Goal: Obtain resource: Download file/media

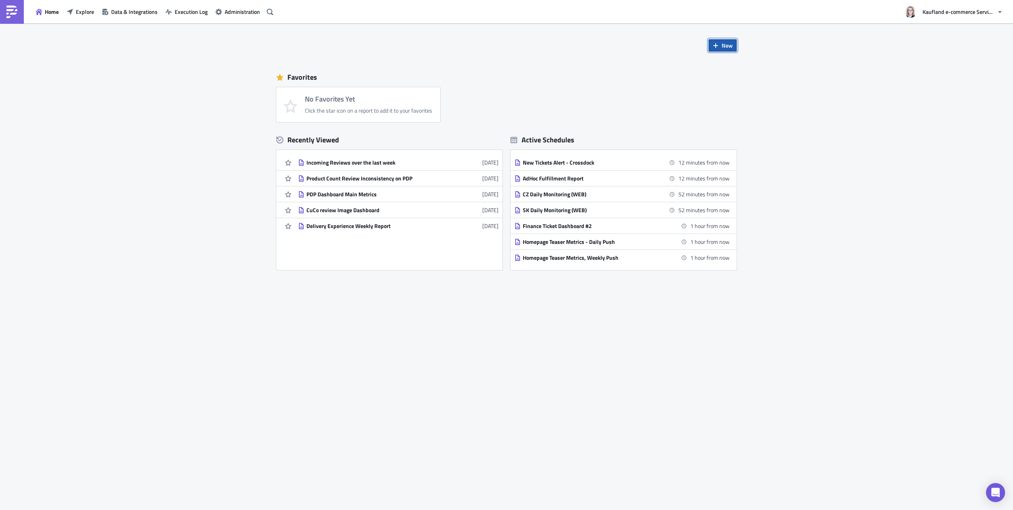
click at [719, 44] on button "New" at bounding box center [722, 45] width 28 height 12
click at [726, 67] on div "Report" at bounding box center [749, 66] width 53 height 8
click at [371, 228] on div "CuCo review Image Dashboard" at bounding box center [375, 226] width 139 height 7
click at [324, 180] on div "Report [DATE]" at bounding box center [375, 178] width 139 height 7
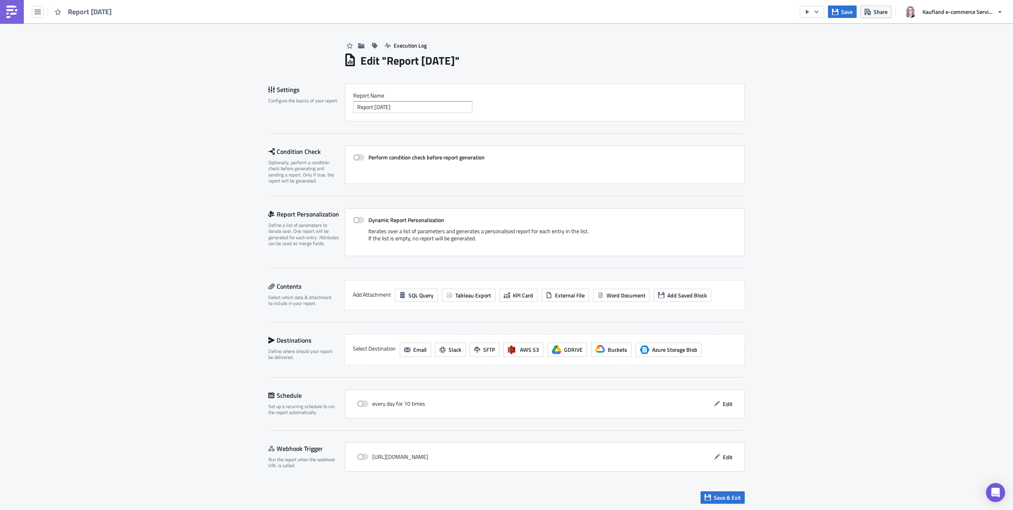
scroll to position [1, 0]
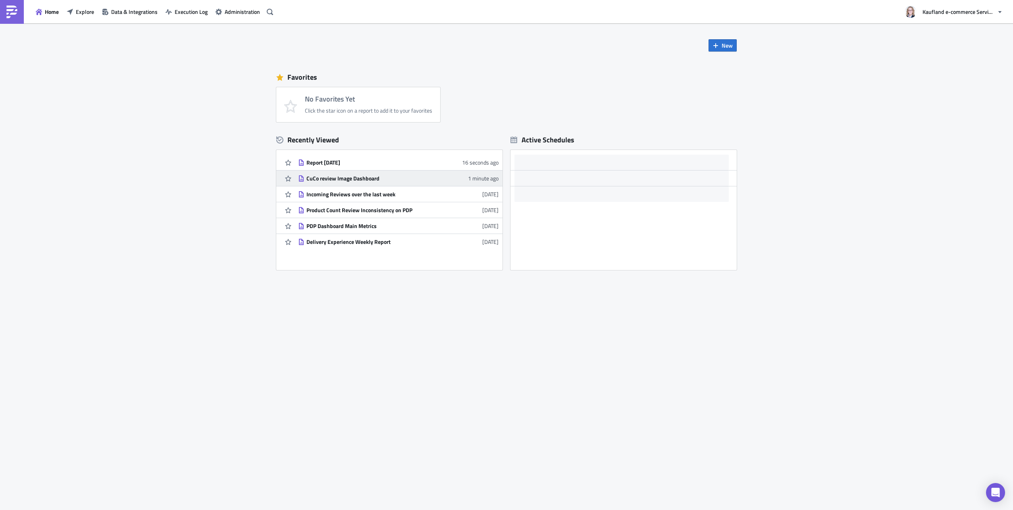
click at [341, 179] on div "CuCo review Image Dashboard" at bounding box center [375, 178] width 139 height 7
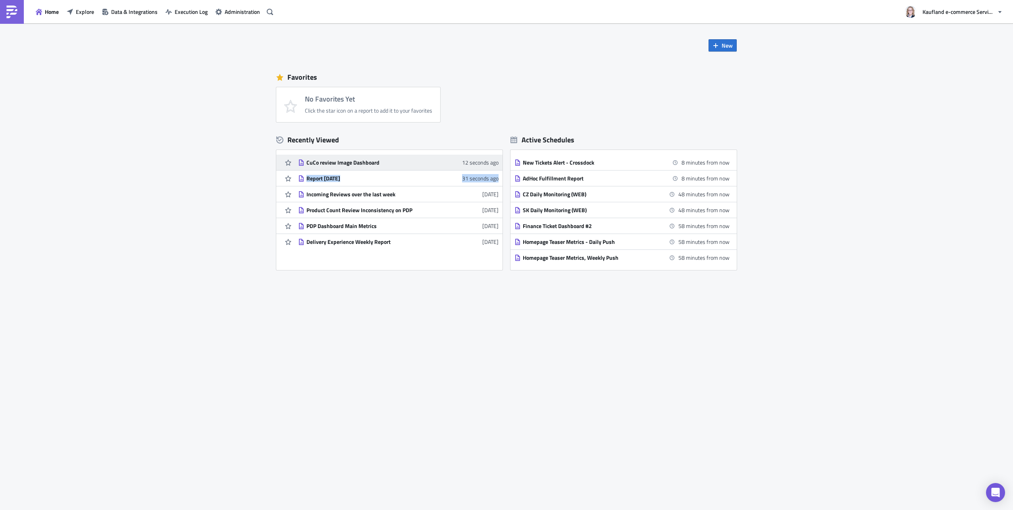
click at [340, 165] on div "CuCo review Image Dashboard" at bounding box center [375, 162] width 139 height 7
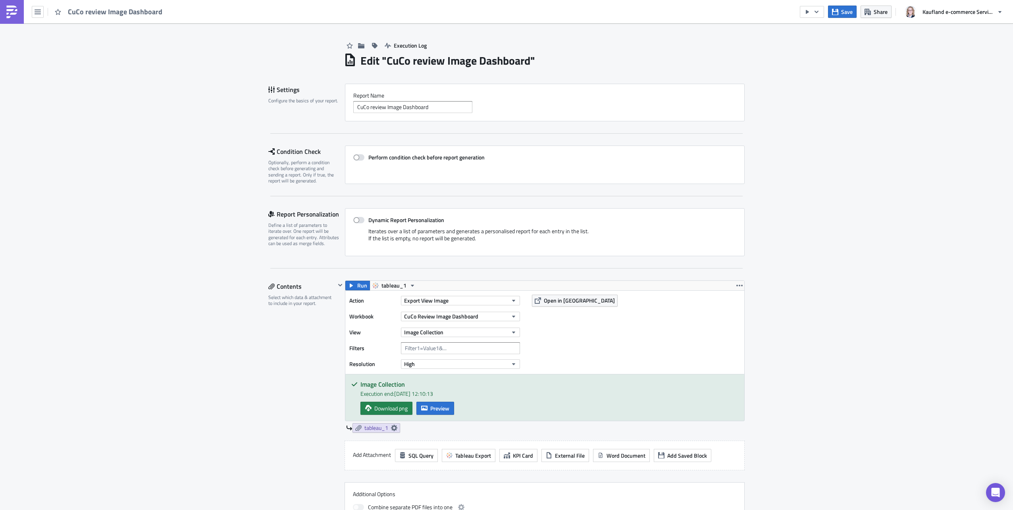
click at [17, 12] on img at bounding box center [12, 12] width 13 height 13
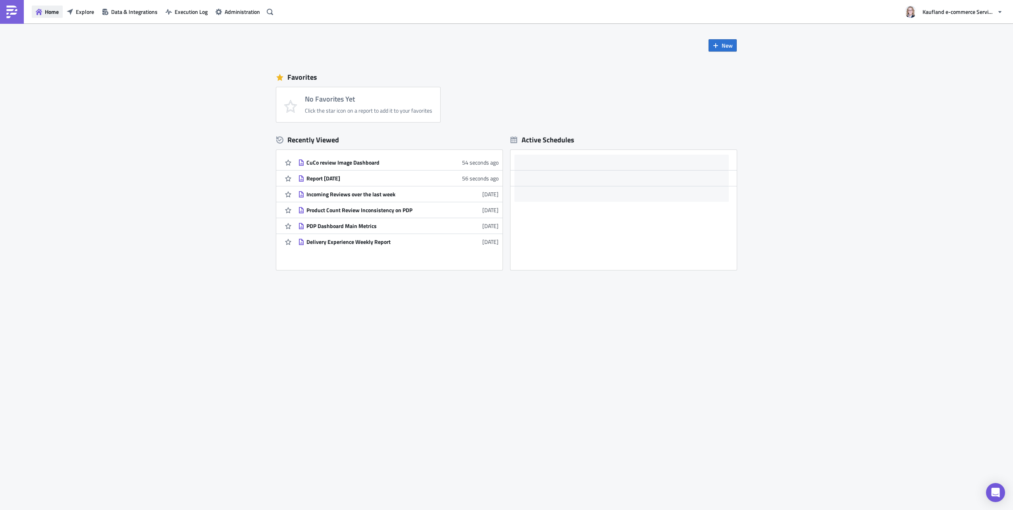
click at [42, 13] on button "Home" at bounding box center [47, 12] width 31 height 12
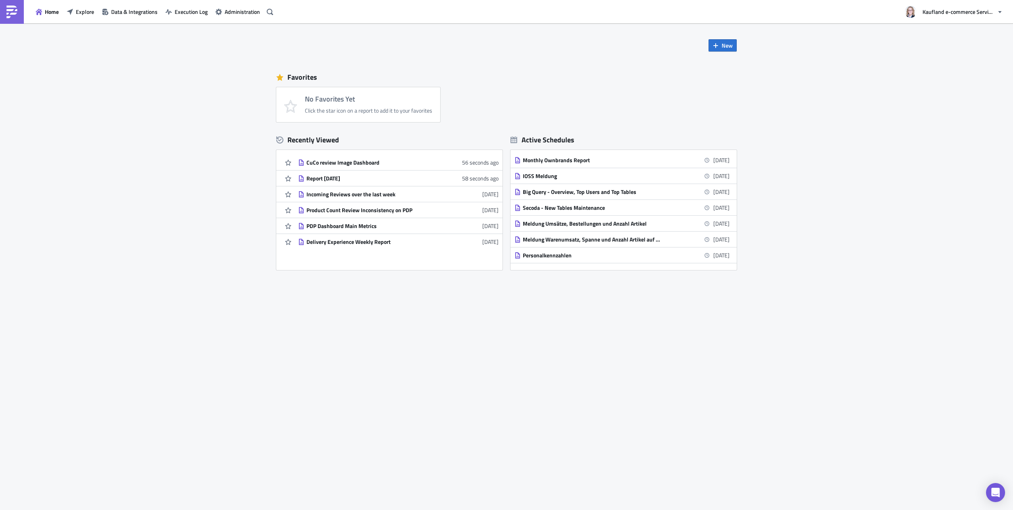
scroll to position [1476, 0]
click at [271, 12] on icon "button" at bounding box center [270, 11] width 6 height 6
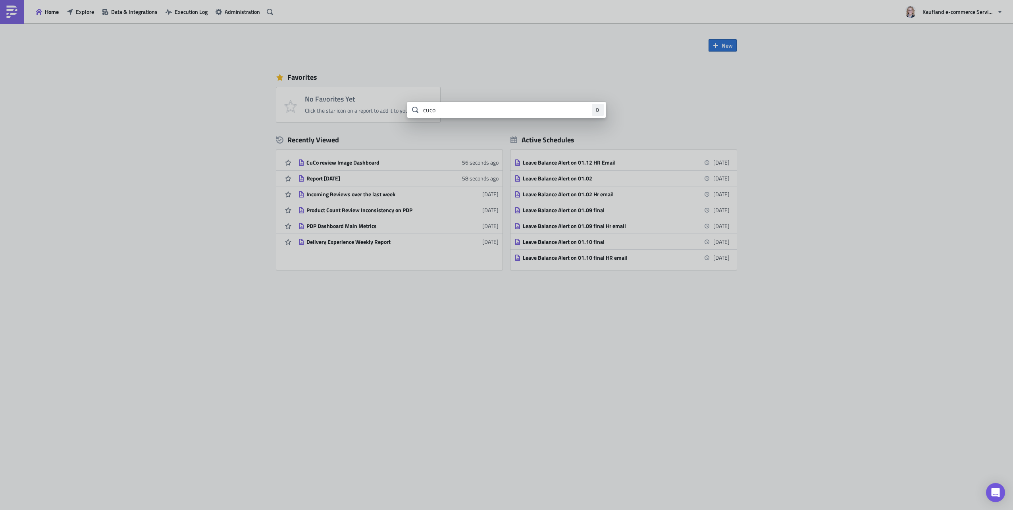
type input "cuco"
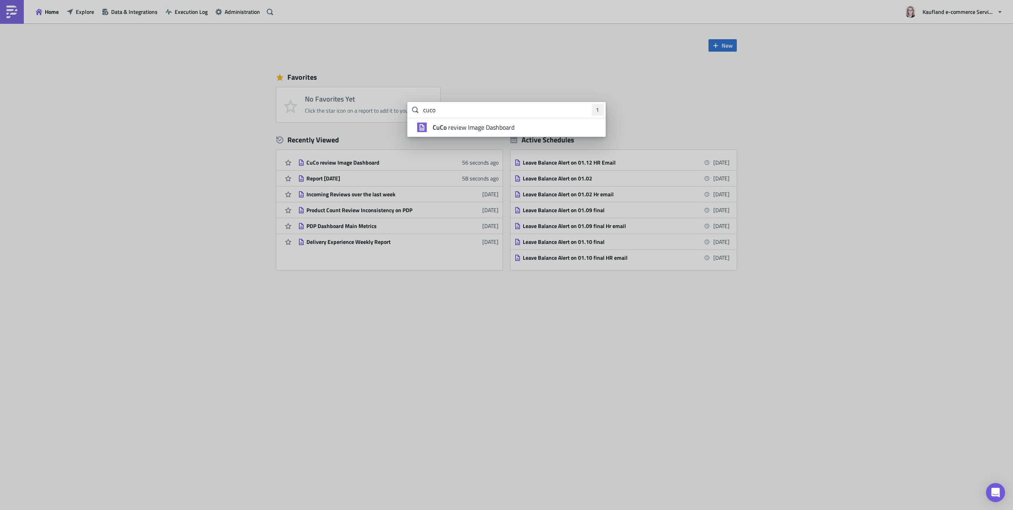
click at [468, 125] on span "CuCo review Image Dashboard" at bounding box center [474, 127] width 82 height 8
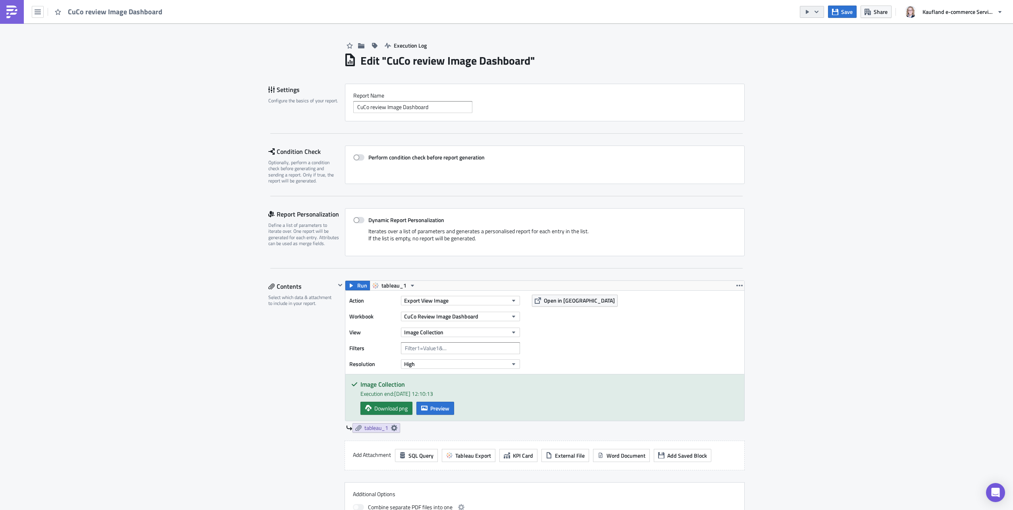
click at [821, 12] on button "button" at bounding box center [812, 12] width 24 height 12
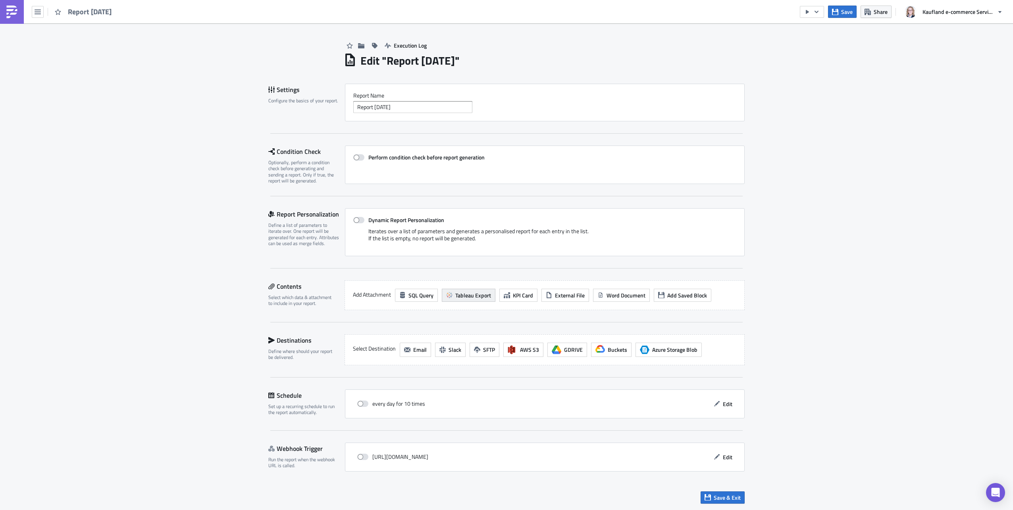
click at [453, 299] on button "Tableau Export" at bounding box center [469, 295] width 54 height 13
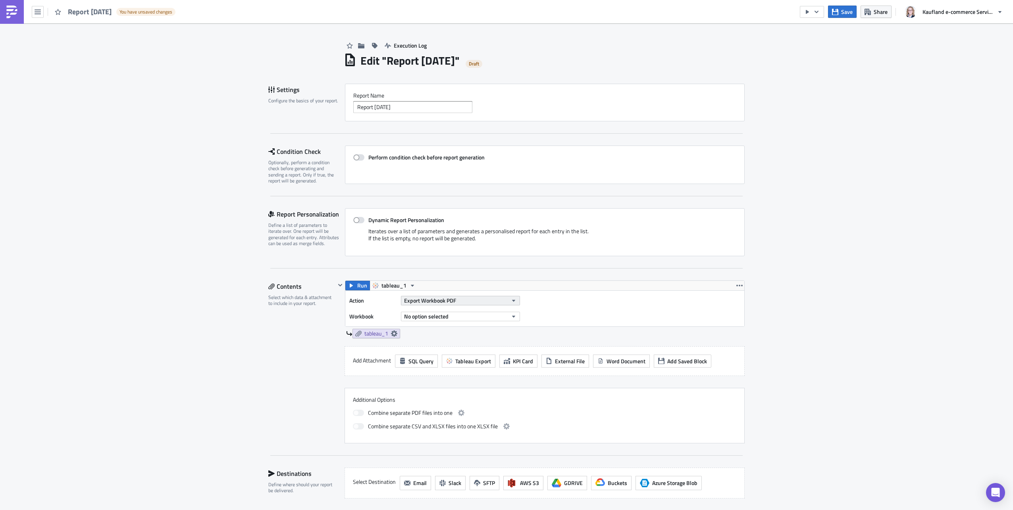
click at [462, 304] on button "Export Workbook PDF" at bounding box center [460, 301] width 119 height 10
click at [426, 379] on div "Export View Image" at bounding box center [440, 377] width 68 height 8
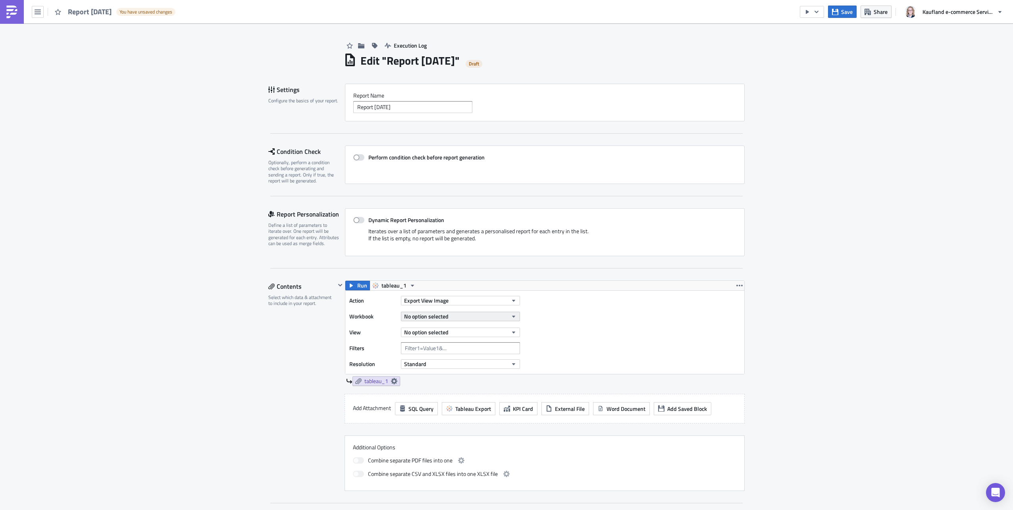
click at [417, 317] on span "No option selected" at bounding box center [426, 316] width 44 height 8
type input "e"
type input "E"
type input "pdp"
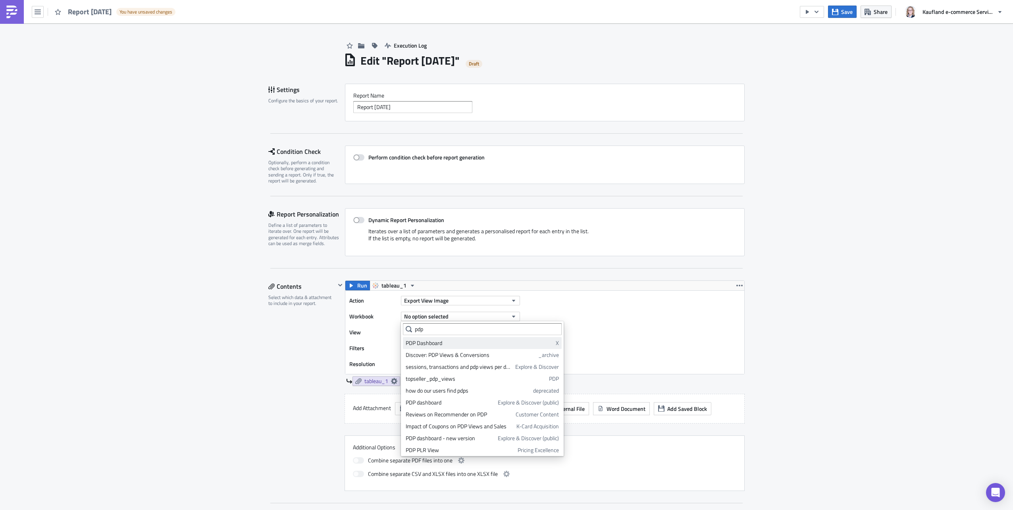
click at [439, 345] on div "PDP Dashboard" at bounding box center [479, 343] width 147 height 8
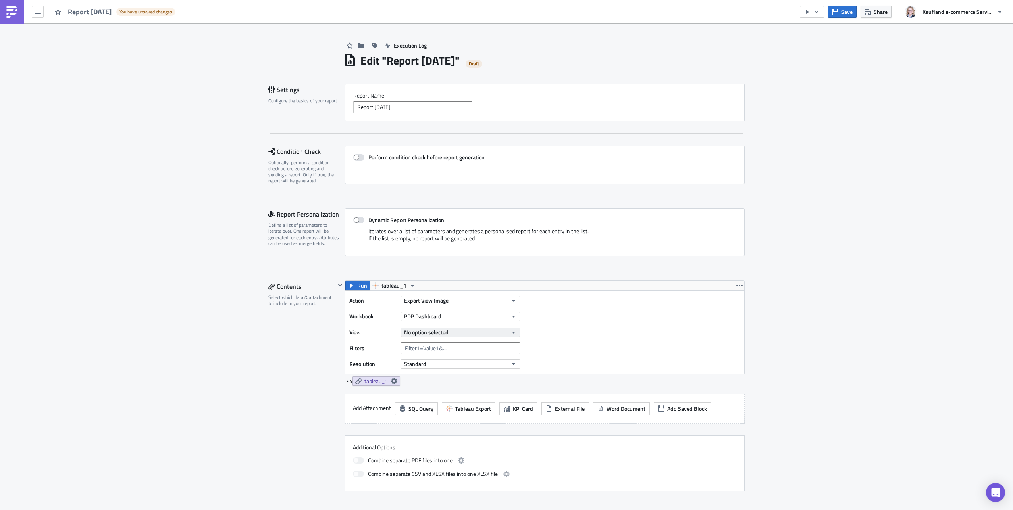
click at [487, 333] on button "No option selected" at bounding box center [460, 333] width 119 height 10
click at [453, 362] on div "PDP Performance View FINAL" at bounding box center [441, 359] width 70 height 8
